Goal: Transaction & Acquisition: Purchase product/service

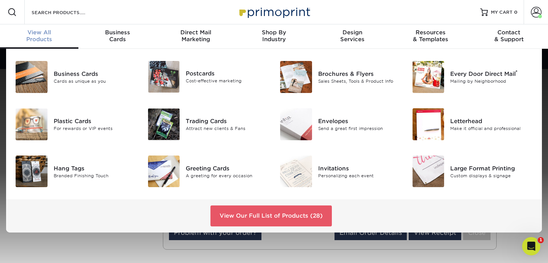
click at [43, 40] on div "View All Products" at bounding box center [39, 36] width 78 height 14
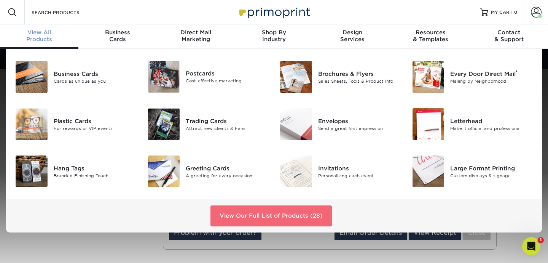
click at [226, 212] on link "View Our Full List of Products (28)" at bounding box center [270, 215] width 121 height 21
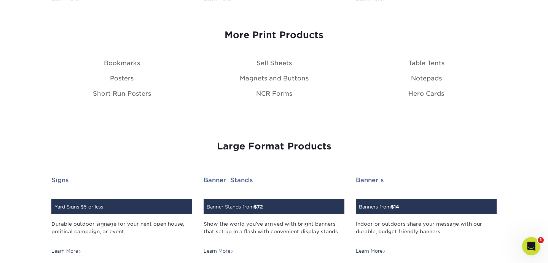
scroll to position [927, 0]
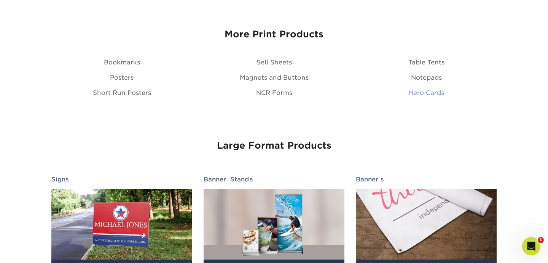
click at [411, 93] on link "Hero Cards" at bounding box center [426, 92] width 36 height 7
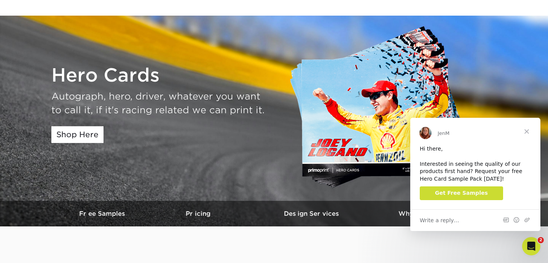
scroll to position [55, 0]
